Goal: Task Accomplishment & Management: Complete application form

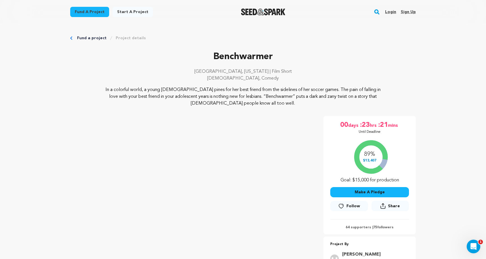
click at [393, 12] on link "Login" at bounding box center [390, 11] width 11 height 9
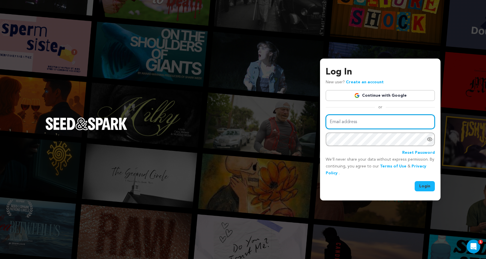
type input "hudson.loverro@gmail.com"
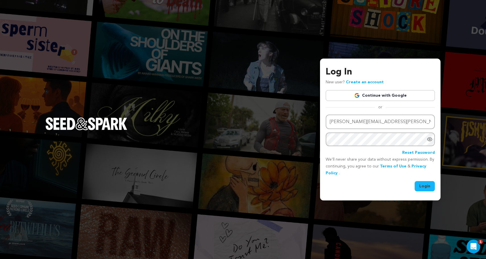
click at [427, 187] on button "Login" at bounding box center [425, 186] width 20 height 10
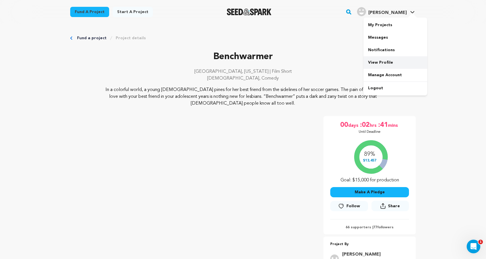
click at [380, 63] on link "View Profile" at bounding box center [396, 62] width 64 height 13
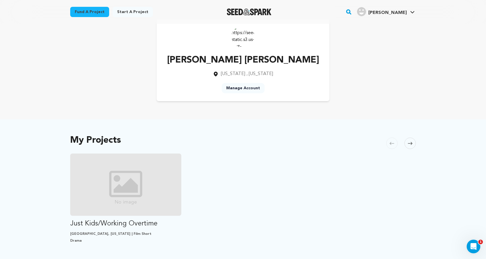
scroll to position [14, 0]
click at [247, 86] on link "Manage Account" at bounding box center [243, 87] width 43 height 10
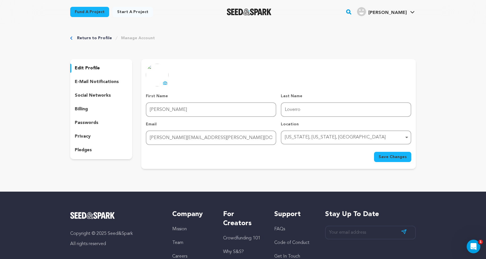
click at [313, 133] on div "New York, New York, United States Remove item" at bounding box center [344, 137] width 119 height 8
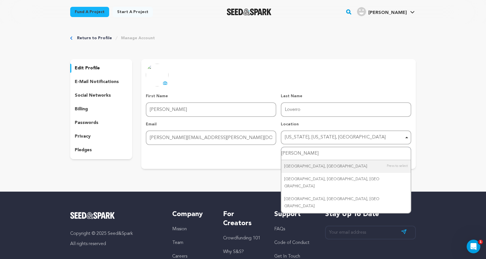
type input "arling"
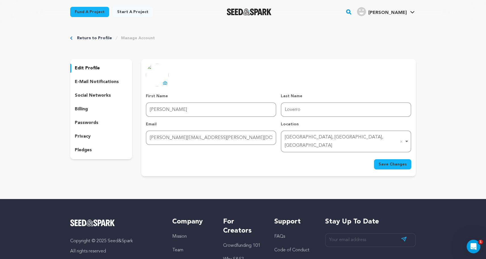
click at [385, 161] on span "Save Changes" at bounding box center [393, 164] width 28 height 6
click at [103, 82] on p "e-mail notifications" at bounding box center [97, 81] width 44 height 7
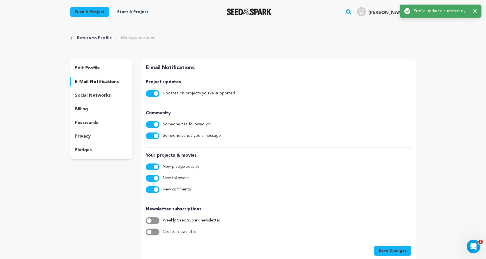
click at [99, 95] on p "social networks" at bounding box center [93, 95] width 36 height 7
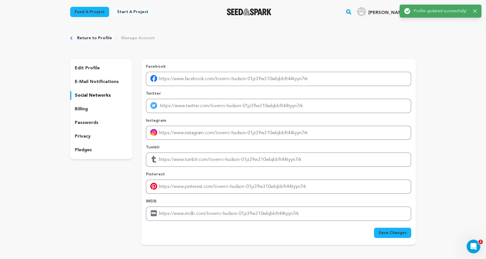
click at [89, 109] on div "billing" at bounding box center [101, 109] width 62 height 9
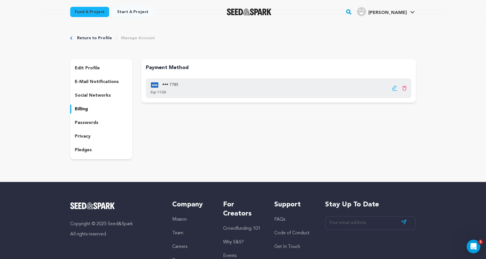
click at [86, 123] on p "passwords" at bounding box center [87, 122] width 24 height 7
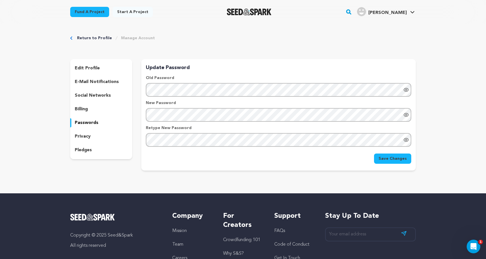
click at [88, 96] on p "social networks" at bounding box center [93, 95] width 36 height 7
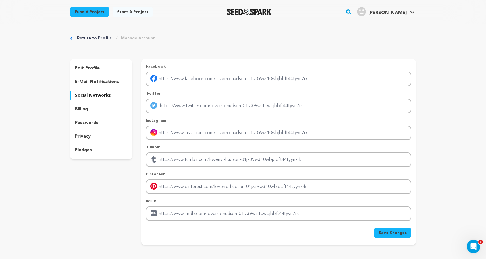
click at [93, 38] on link "Return to Profile" at bounding box center [94, 38] width 35 height 6
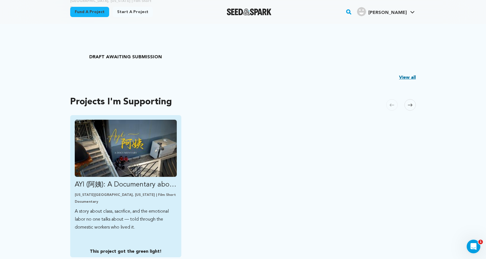
scroll to position [270, 0]
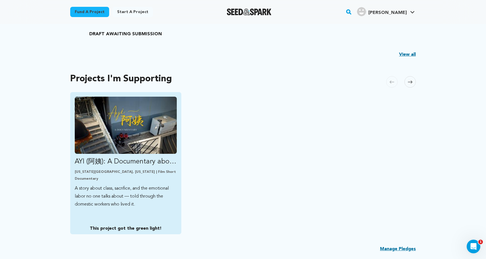
click at [129, 155] on link "AYI (阿姨): A Documentary about Care and Sacrifice New York City, New York | Film…" at bounding box center [126, 153] width 102 height 112
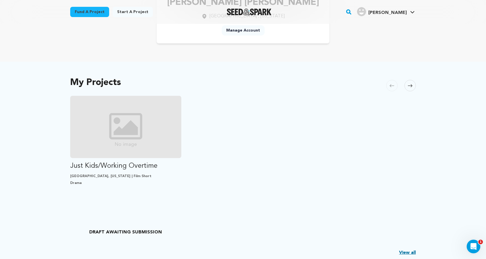
scroll to position [76, 0]
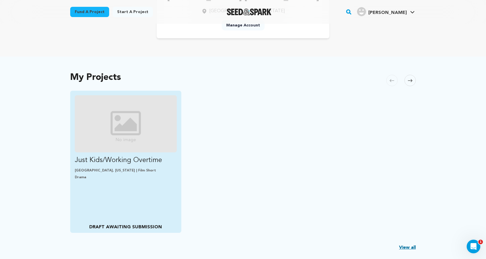
click at [136, 148] on img "Fund Just Kids/Working Overtime" at bounding box center [126, 123] width 102 height 57
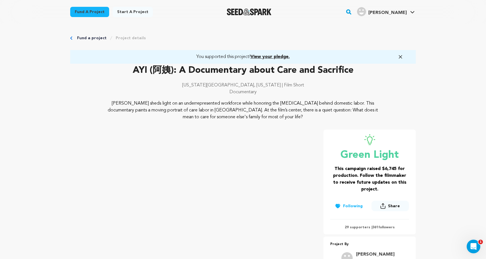
click at [275, 57] on span "View your pledge." at bounding box center [269, 57] width 39 height 5
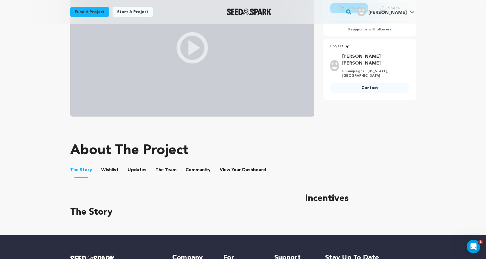
scroll to position [120, 0]
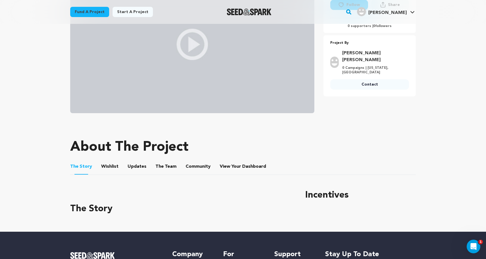
click at [114, 167] on button "Wishlist" at bounding box center [110, 168] width 14 height 14
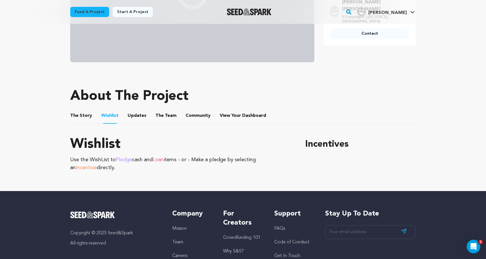
scroll to position [172, 0]
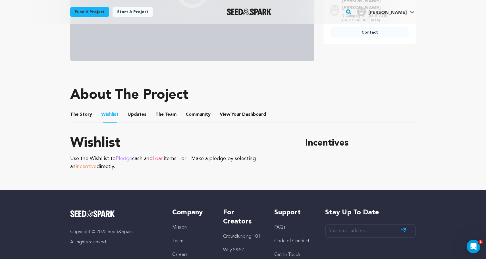
click at [134, 113] on button "Updates" at bounding box center [137, 116] width 14 height 14
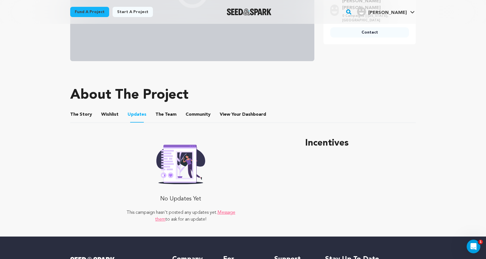
click at [159, 113] on button "The Team" at bounding box center [166, 116] width 14 height 14
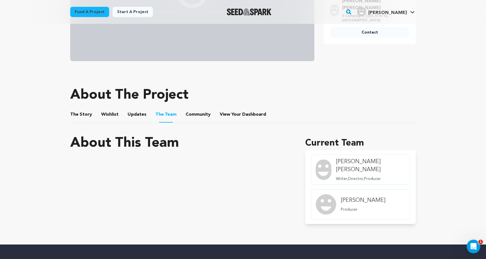
click at [192, 115] on button "Community" at bounding box center [198, 116] width 14 height 14
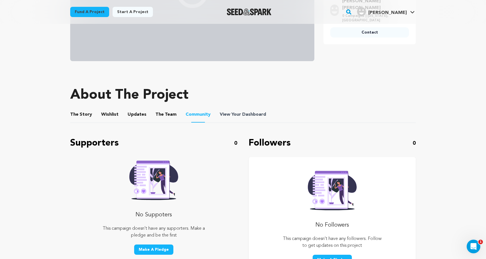
click at [231, 117] on span "View Your Dashboard" at bounding box center [243, 114] width 47 height 7
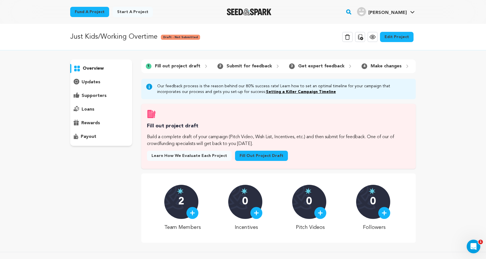
click at [268, 157] on link "Fill out project draft" at bounding box center [261, 156] width 53 height 10
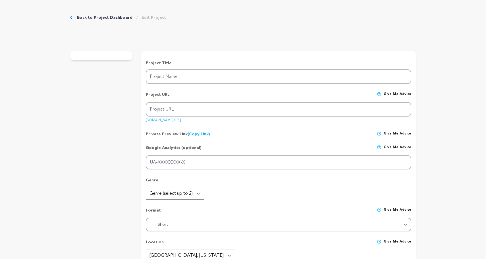
type input "Just Kids/Working Overtime"
type input "just-kidsworking-overtime"
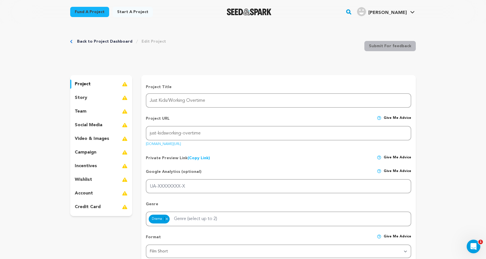
click at [96, 181] on div "wishlist" at bounding box center [101, 179] width 62 height 9
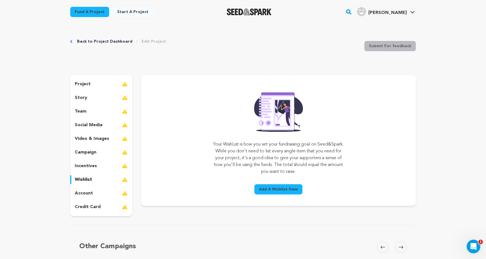
click at [285, 189] on span "Add A Wishlist Item" at bounding box center [278, 190] width 39 height 6
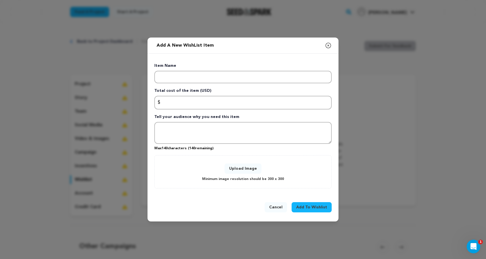
click at [328, 45] on icon "button" at bounding box center [328, 45] width 7 height 7
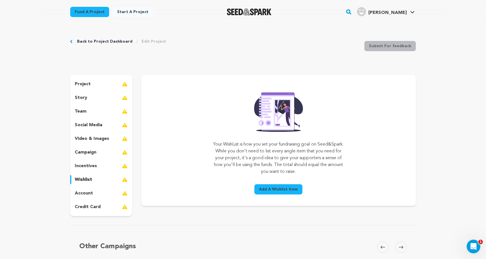
click at [93, 138] on p "video & images" at bounding box center [92, 138] width 34 height 7
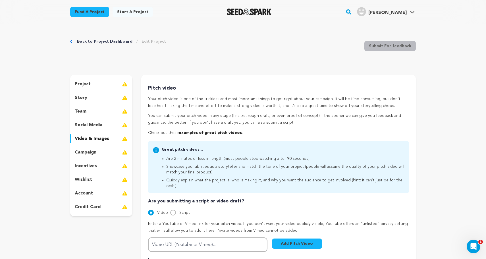
click at [98, 85] on div "project" at bounding box center [101, 84] width 62 height 9
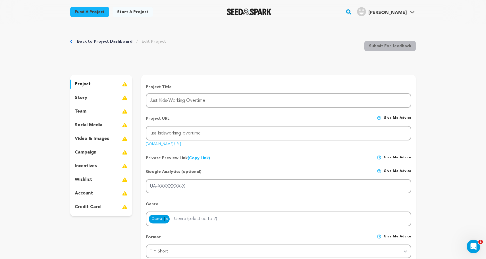
click at [93, 98] on div "story" at bounding box center [101, 97] width 62 height 9
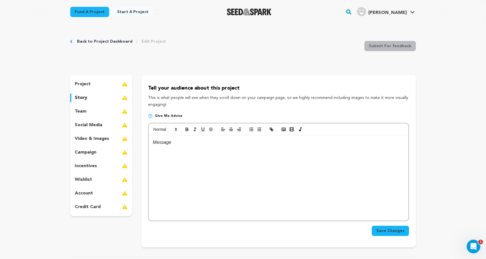
click at [173, 143] on p at bounding box center [278, 142] width 251 height 7
click at [88, 190] on p "account" at bounding box center [84, 193] width 18 height 7
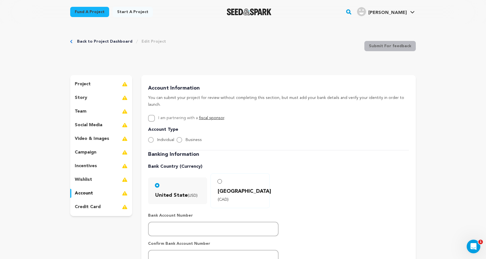
click at [206, 116] on link "fiscal sponsor" at bounding box center [211, 118] width 25 height 4
click at [152, 137] on input "Individual" at bounding box center [151, 140] width 6 height 6
radio input "true"
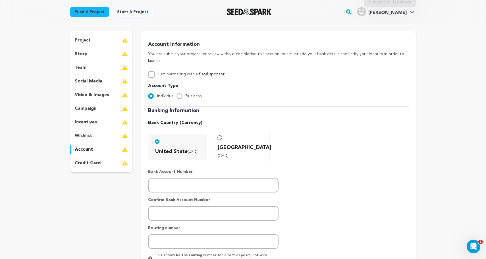
scroll to position [52, 0]
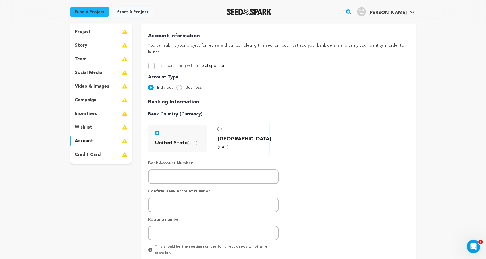
click at [85, 154] on p "credit card" at bounding box center [88, 154] width 26 height 7
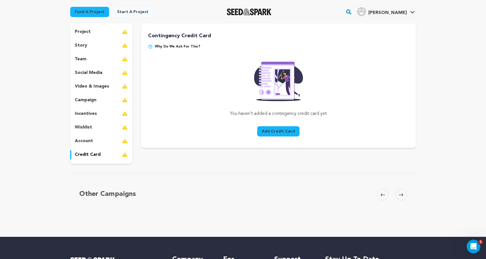
click at [94, 60] on div "team" at bounding box center [101, 59] width 62 height 9
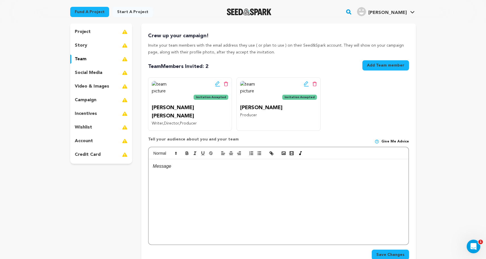
click at [159, 163] on p at bounding box center [278, 166] width 251 height 7
click at [283, 152] on rect "button" at bounding box center [283, 153] width 3 height 3
click at [100, 32] on div "project" at bounding box center [101, 31] width 62 height 9
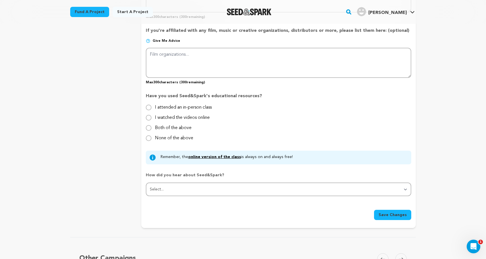
scroll to position [515, 0]
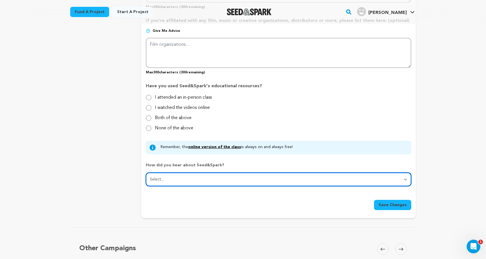
select select "1"
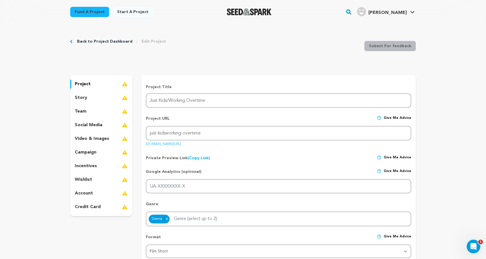
scroll to position [0, 0]
click at [95, 109] on div "team" at bounding box center [101, 111] width 62 height 9
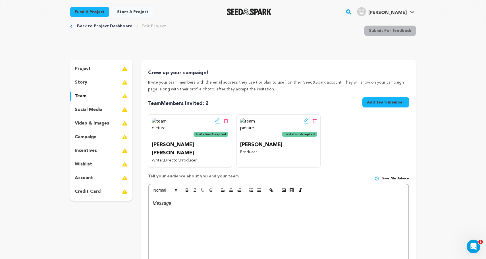
scroll to position [17, 0]
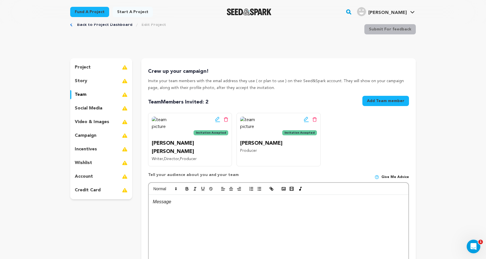
click at [109, 137] on div "campaign" at bounding box center [101, 135] width 62 height 9
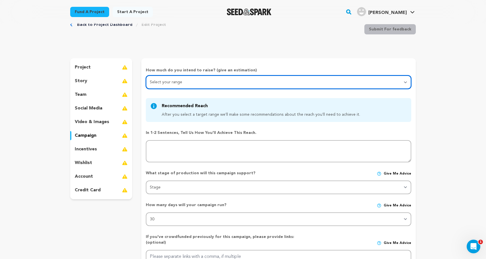
select select "1"
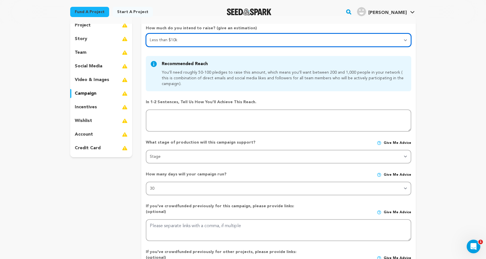
scroll to position [65, 0]
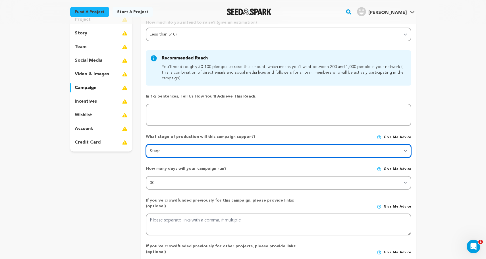
select select "1403"
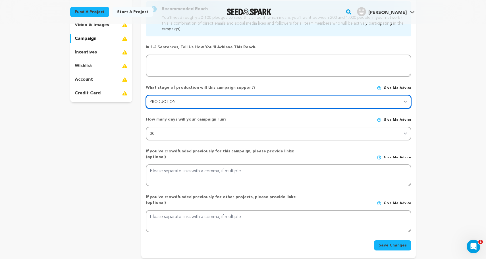
scroll to position [115, 0]
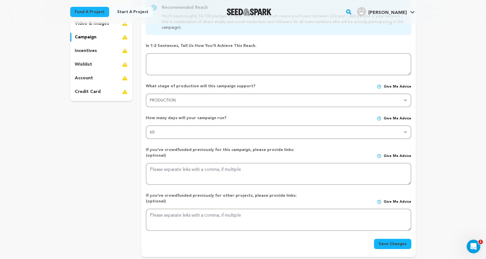
click at [150, 143] on div "If you've crowdfunded previously for this campaign, please provide links: (opti…" at bounding box center [279, 163] width 266 height 43
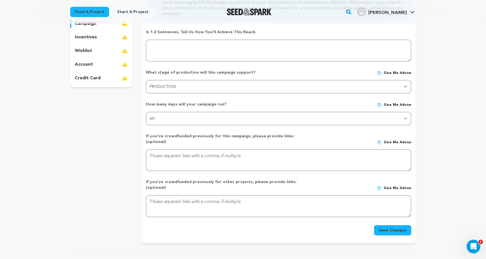
scroll to position [127, 0]
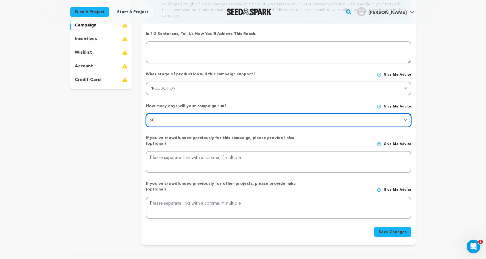
select select "45"
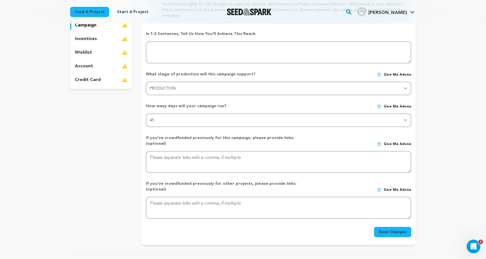
click at [271, 131] on div "If you've crowdfunded previously for this campaign, please provide links: (opti…" at bounding box center [279, 151] width 266 height 43
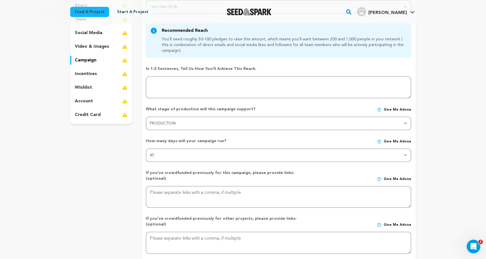
scroll to position [94, 0]
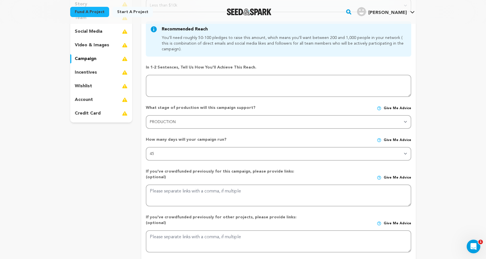
click at [81, 71] on p "incentives" at bounding box center [86, 72] width 22 height 7
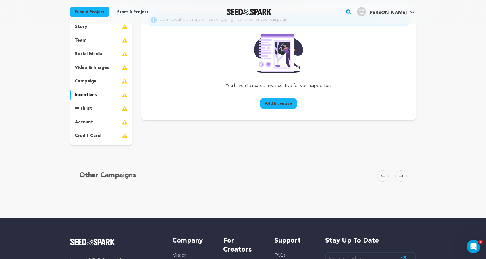
scroll to position [54, 0]
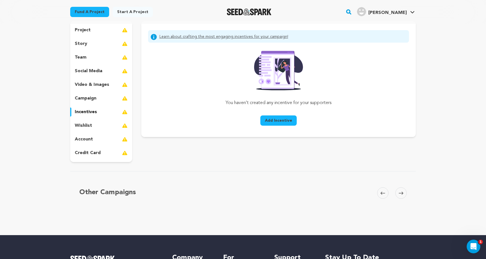
click at [271, 120] on span "Add Incentive" at bounding box center [278, 121] width 27 height 6
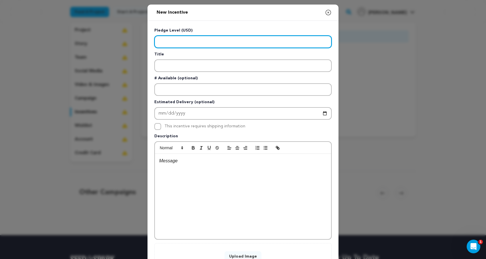
click at [181, 42] on input "Enter level" at bounding box center [242, 42] width 177 height 13
type input "1"
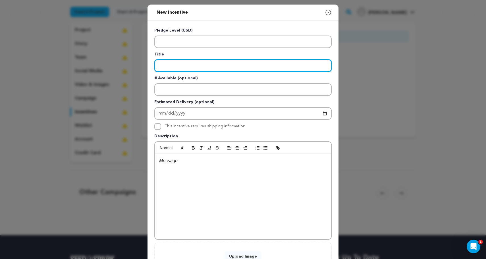
click at [178, 68] on input "Enter title" at bounding box center [242, 65] width 177 height 13
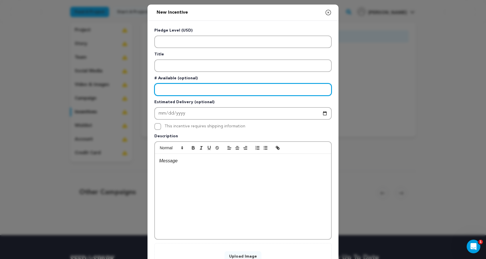
click at [168, 89] on input "Enter number available" at bounding box center [242, 89] width 177 height 13
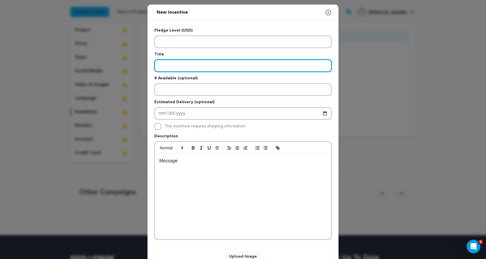
click at [170, 62] on input "Enter title" at bounding box center [242, 65] width 177 height 13
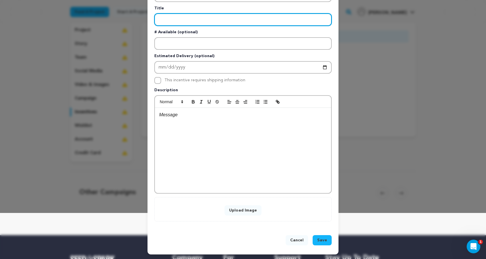
scroll to position [45, 0]
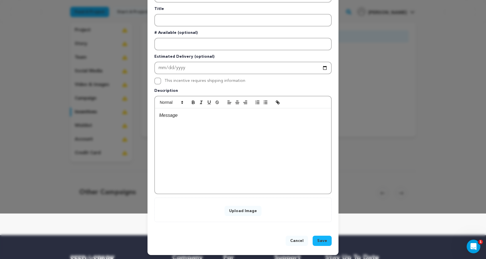
click at [298, 241] on button "Cancel" at bounding box center [297, 241] width 22 height 10
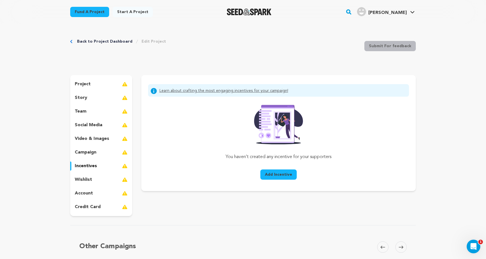
scroll to position [0, 0]
click at [107, 110] on div "team" at bounding box center [101, 111] width 62 height 9
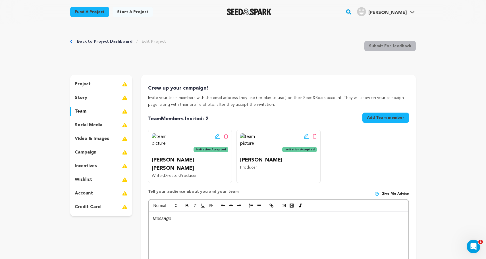
click at [109, 98] on div "story" at bounding box center [101, 97] width 62 height 9
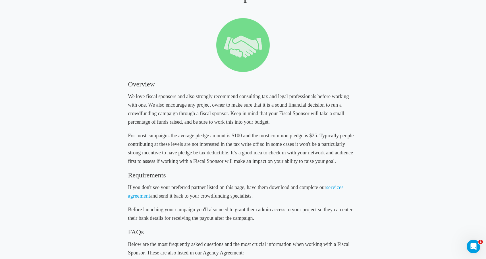
scroll to position [59, 0]
